Goal: Task Accomplishment & Management: Manage account settings

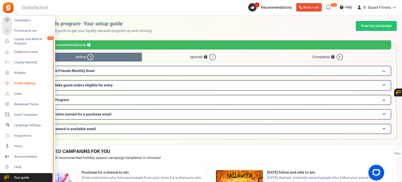
click at [21, 83] on span "Profile Settings" at bounding box center [32, 83] width 37 height 4
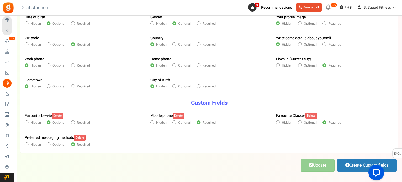
scroll to position [105, 0]
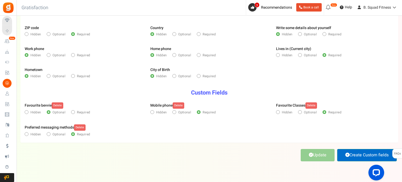
click at [353, 156] on link "Create Custom fields" at bounding box center [367, 155] width 60 height 12
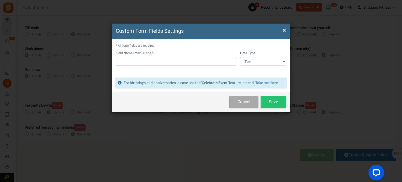
scroll to position [0, 0]
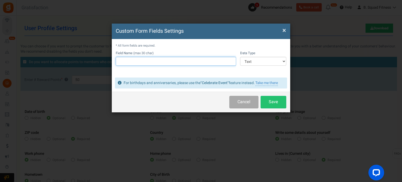
click at [165, 61] on input "text" at bounding box center [176, 61] width 120 height 9
type input "Referred by"
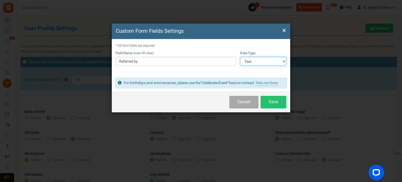
click at [258, 63] on select "Text Number Multiple Options (can only select one) Multiple Options (can select…" at bounding box center [263, 61] width 46 height 9
click at [268, 103] on button "Save" at bounding box center [274, 102] width 26 height 12
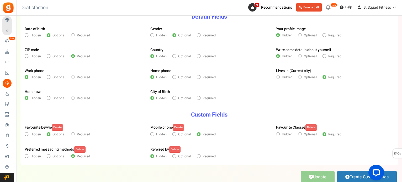
scroll to position [105, 0]
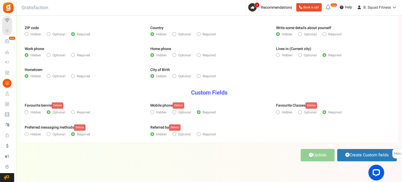
click at [189, 134] on span "Optional" at bounding box center [184, 134] width 13 height 5
click at [176, 134] on input"] "Optional" at bounding box center [173, 134] width 3 height 3
radio input"] "true"
click at [199, 134] on icon at bounding box center [198, 134] width 1 height 1
click at [199, 134] on input"] "Required" at bounding box center [198, 134] width 3 height 3
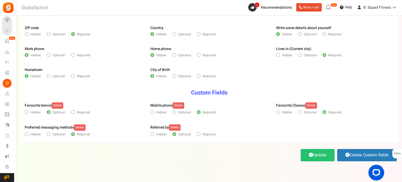
radio input"] "true"
click at [316, 154] on link "Update" at bounding box center [318, 155] width 34 height 12
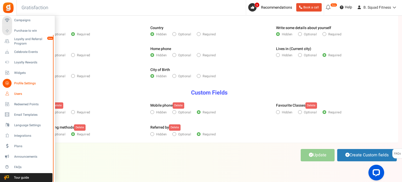
click at [17, 92] on span "Users" at bounding box center [32, 94] width 37 height 4
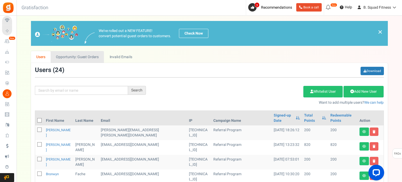
click at [89, 58] on link "Opportunity: Guest Orders" at bounding box center [77, 57] width 53 height 12
